Goal: Task Accomplishment & Management: Manage account settings

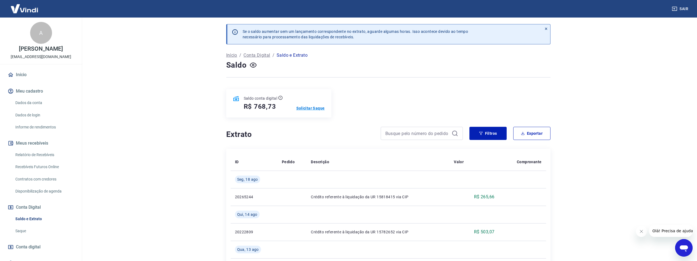
click at [305, 107] on p "Solicitar Saque" at bounding box center [310, 107] width 28 height 5
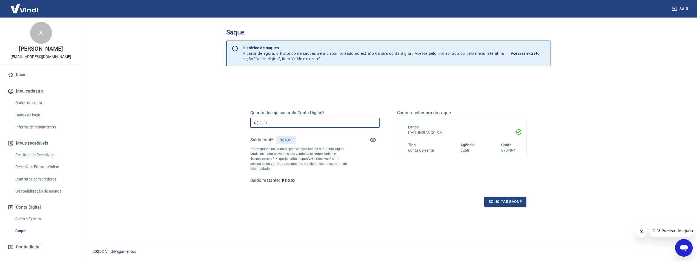
click at [325, 122] on input "R$ 0,00" at bounding box center [314, 123] width 129 height 10
type input "R$ 768,73"
click at [513, 204] on button "Solicitar saque" at bounding box center [505, 202] width 42 height 10
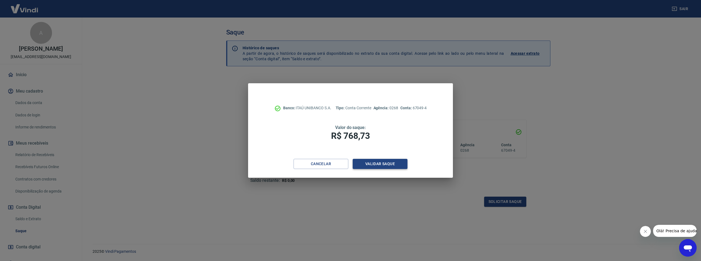
click at [374, 164] on button "Validar saque" at bounding box center [380, 164] width 55 height 10
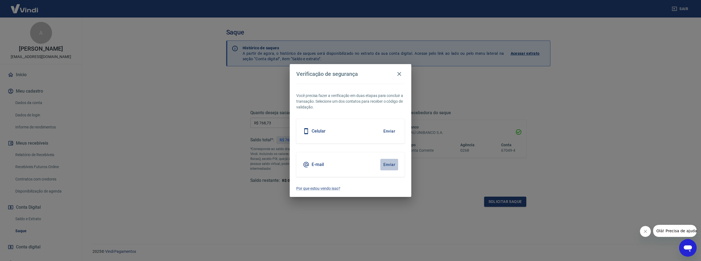
click at [389, 165] on button "Enviar" at bounding box center [389, 164] width 18 height 11
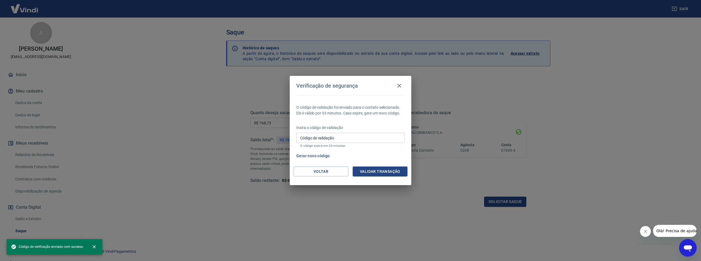
click at [343, 137] on input "Código de validação" at bounding box center [350, 138] width 108 height 10
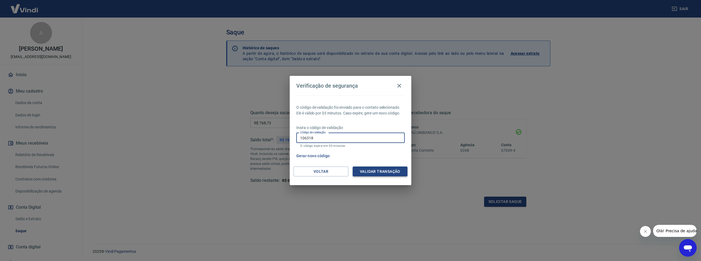
type input "106318"
click at [381, 173] on button "Validar transação" at bounding box center [380, 171] width 55 height 10
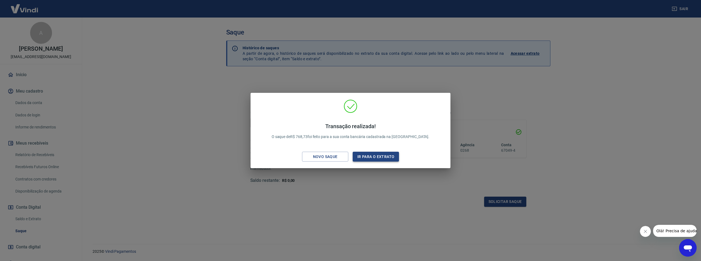
click at [382, 157] on button "Ir para o extrato" at bounding box center [376, 157] width 46 height 10
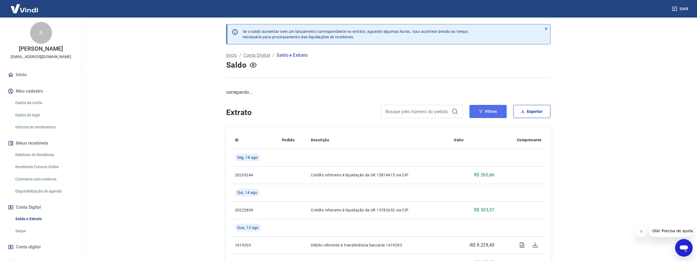
click at [473, 115] on button "Filtros" at bounding box center [487, 111] width 37 height 13
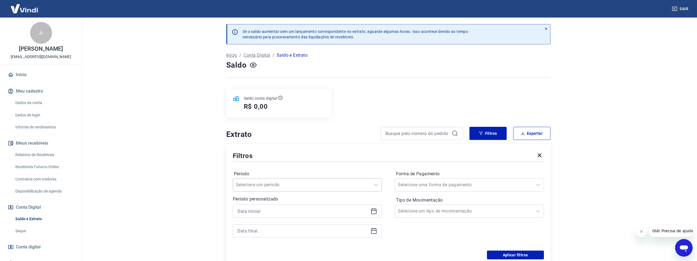
click at [298, 186] on div "Selecione um período" at bounding box center [307, 184] width 149 height 13
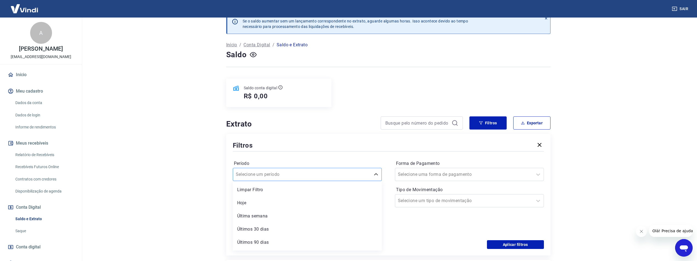
scroll to position [11, 0]
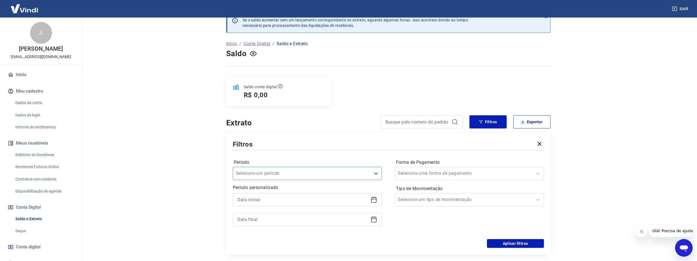
click at [301, 175] on div at bounding box center [302, 173] width 132 height 8
click at [376, 198] on icon at bounding box center [373, 199] width 5 height 5
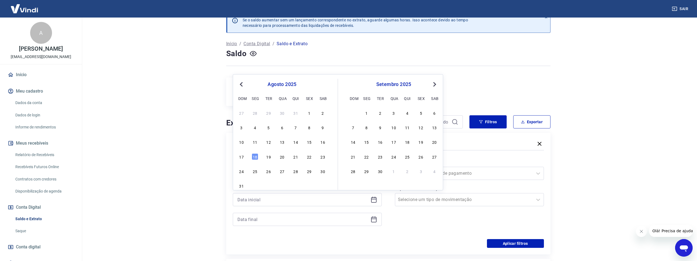
click at [242, 83] on span "Previous Month" at bounding box center [242, 84] width 0 height 6
click at [268, 113] on div "1" at bounding box center [268, 113] width 7 height 7
type input "01/07/2025"
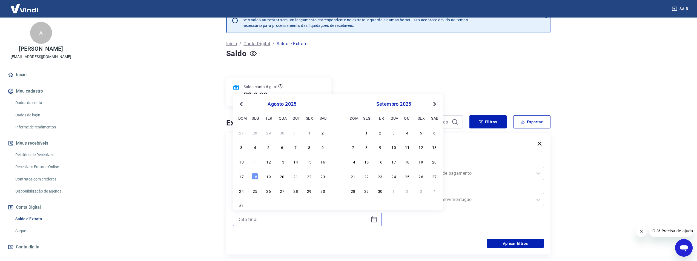
click at [296, 221] on input at bounding box center [302, 219] width 131 height 8
click at [298, 134] on div "31" at bounding box center [295, 132] width 7 height 7
type input "31/07/2025"
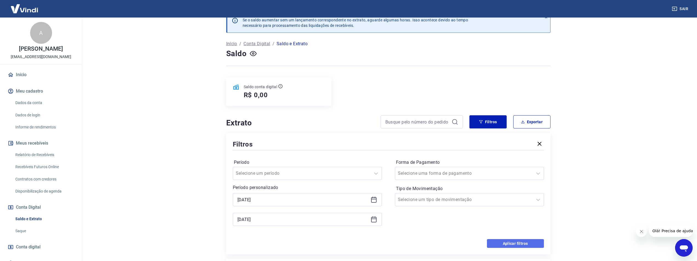
click at [507, 242] on button "Aplicar filtros" at bounding box center [515, 243] width 57 height 9
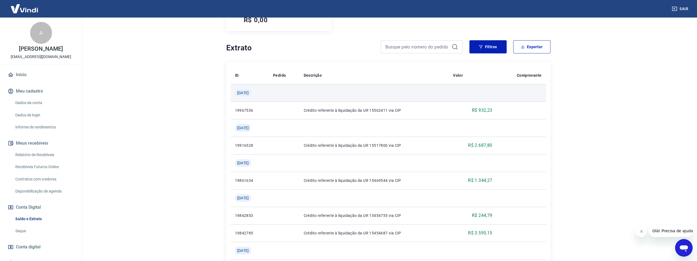
scroll to position [55, 0]
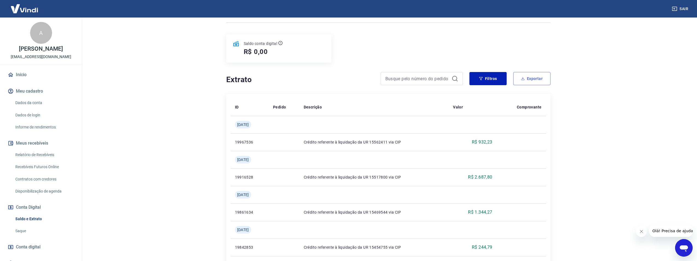
click at [520, 83] on button "Exportar" at bounding box center [531, 78] width 37 height 13
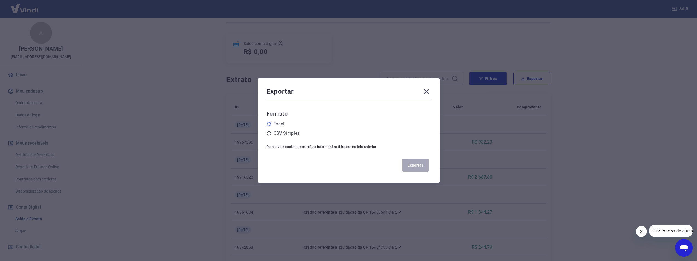
click at [280, 126] on label "Excel" at bounding box center [278, 124] width 11 height 7
click at [0, 0] on input "radio" at bounding box center [0, 0] width 0 height 0
click at [417, 166] on button "Exportar" at bounding box center [415, 165] width 26 height 13
